Goal: Find specific page/section: Find specific page/section

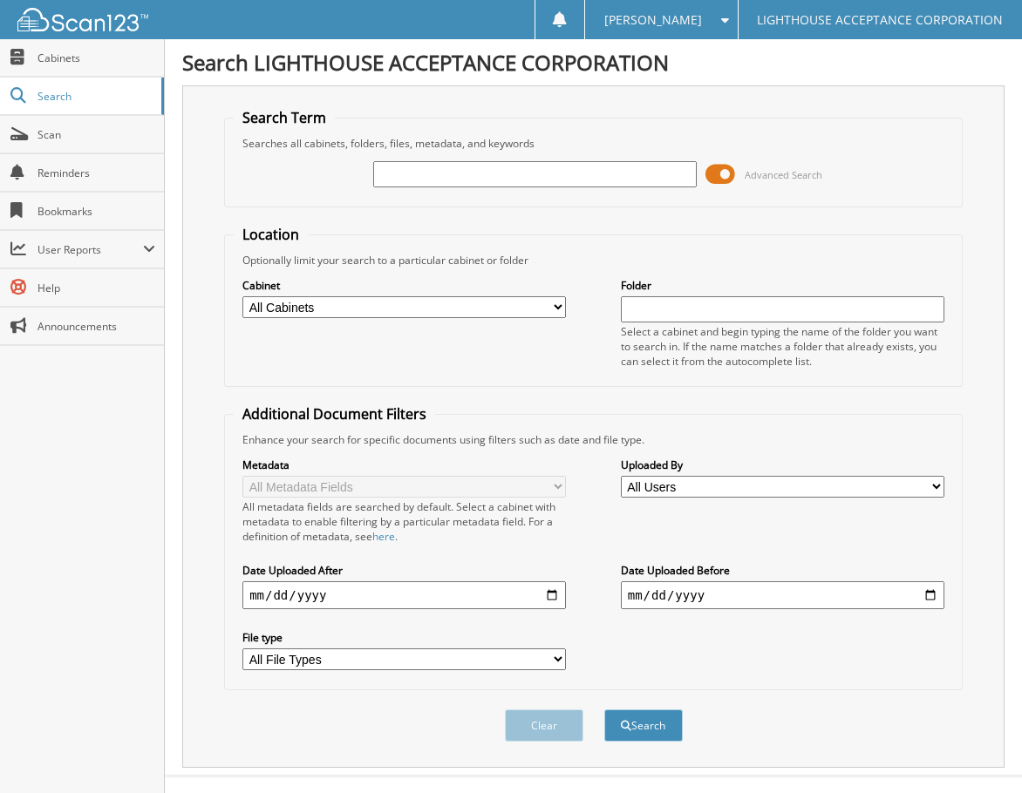
click at [452, 172] on input "text" at bounding box center [534, 174] width 323 height 26
type input "7597"
click at [604, 710] on button "Search" at bounding box center [643, 726] width 78 height 32
click at [418, 180] on input "7597" at bounding box center [534, 174] width 323 height 26
click at [604, 710] on button "Search" at bounding box center [643, 726] width 78 height 32
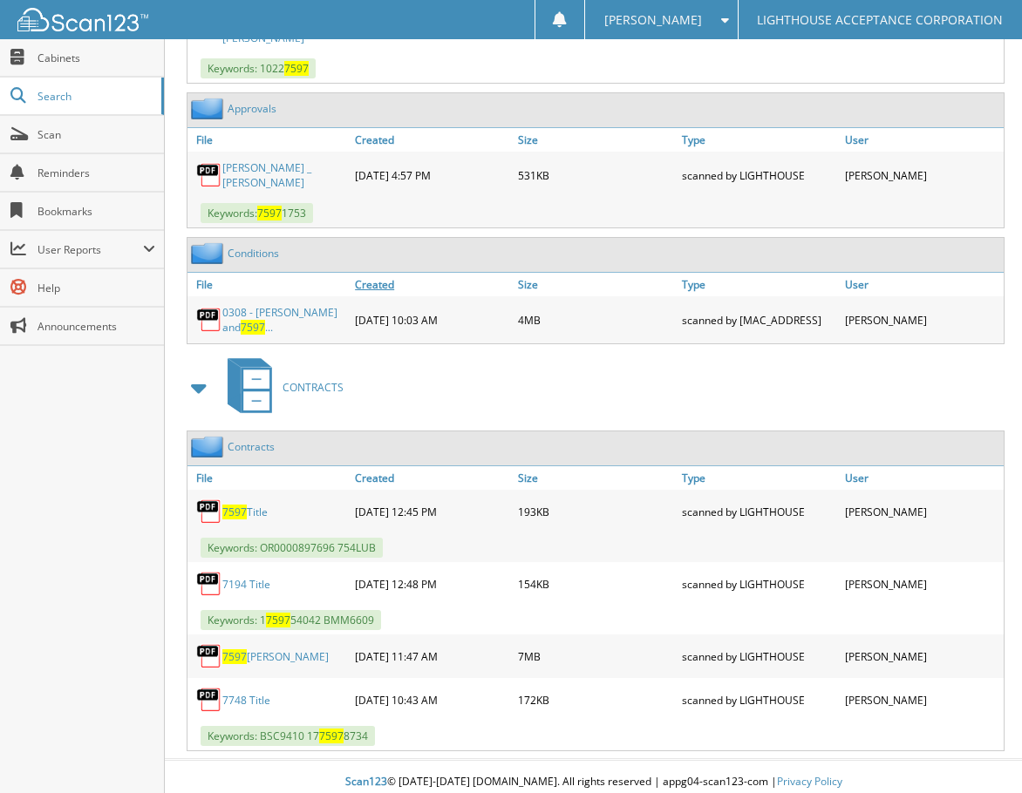
scroll to position [2853, 0]
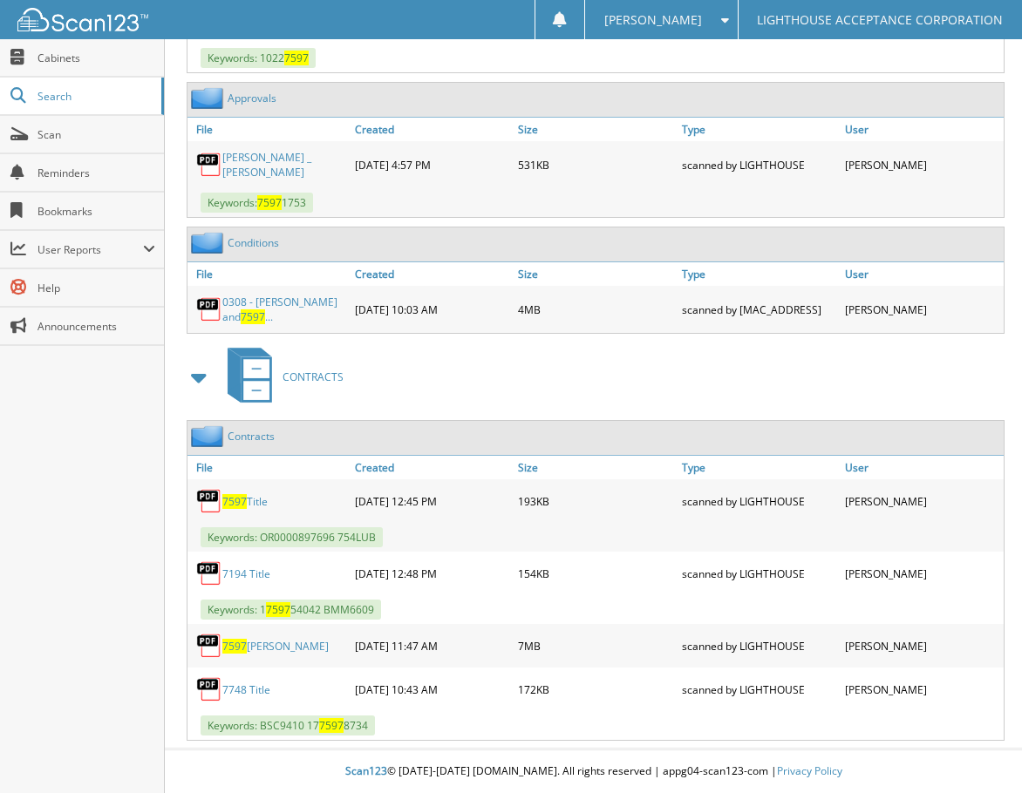
click at [282, 651] on link "7597 [PERSON_NAME]" at bounding box center [275, 646] width 106 height 15
